Goal: Navigation & Orientation: Find specific page/section

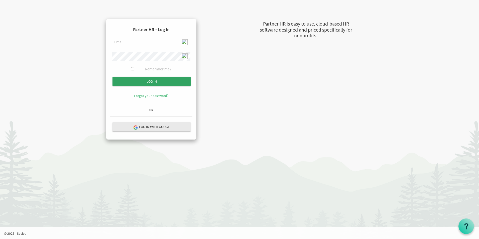
type input "admin@stepind.org"
click at [155, 79] on input "Log in" at bounding box center [152, 81] width 78 height 9
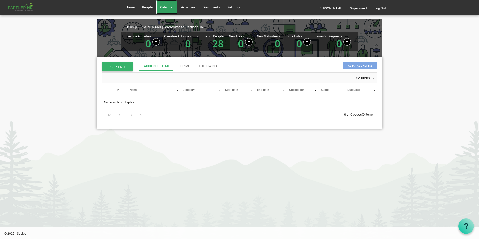
click at [173, 6] on span "Calendar" at bounding box center [167, 7] width 14 height 5
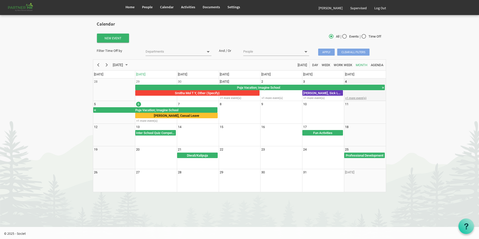
click at [353, 98] on div "+1 more event(s)" at bounding box center [364, 98] width 41 height 4
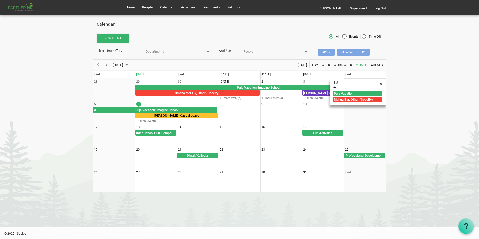
click at [420, 114] on body "Home People Calendar" at bounding box center [239, 98] width 479 height 197
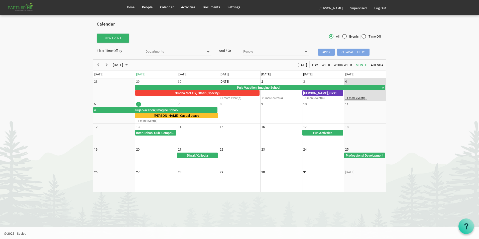
click at [362, 99] on div "+1 more event(s)" at bounding box center [364, 98] width 41 height 4
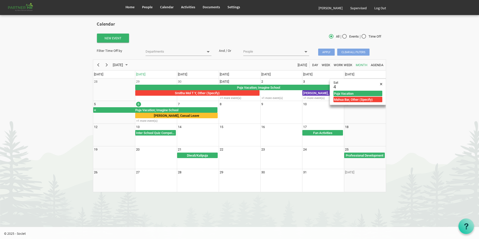
click at [407, 128] on body "Home People Calendar" at bounding box center [239, 98] width 479 height 197
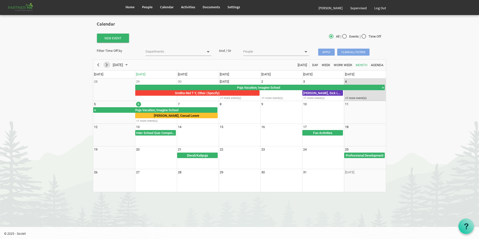
click at [109, 65] on span "Next" at bounding box center [107, 65] width 6 height 6
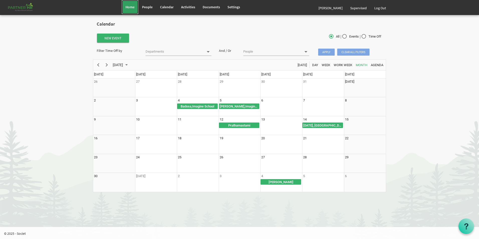
click at [134, 11] on link "Home" at bounding box center [130, 7] width 17 height 14
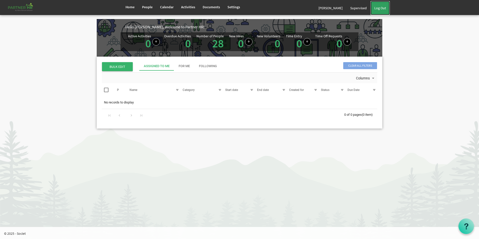
click at [382, 6] on link "Log Out" at bounding box center [380, 8] width 19 height 14
